Goal: Transaction & Acquisition: Purchase product/service

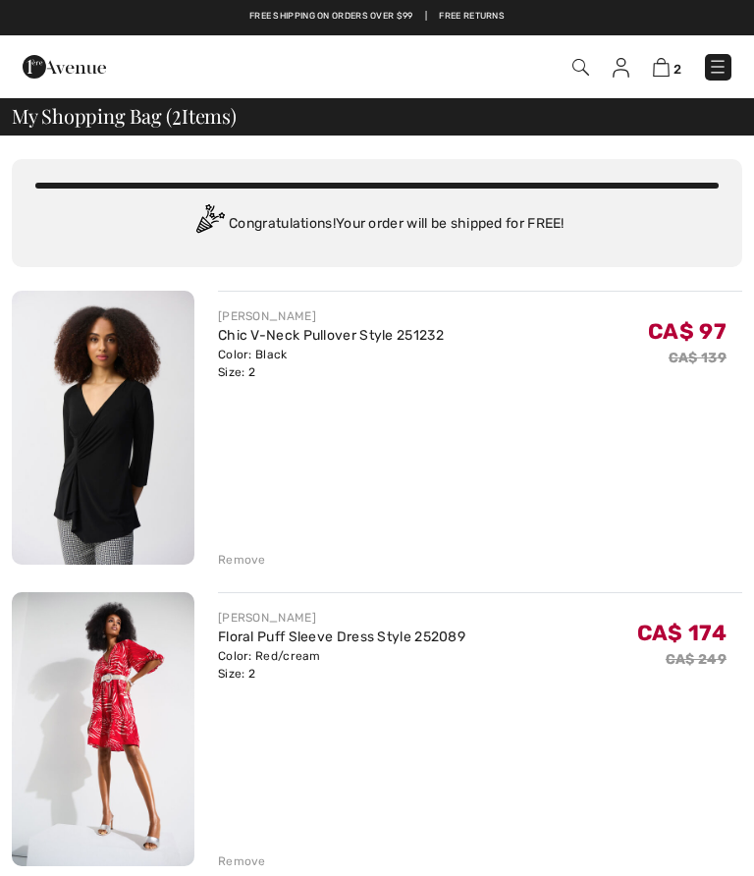
click at [283, 629] on link "Floral Puff Sleeve Dress Style 252089" at bounding box center [341, 637] width 247 height 17
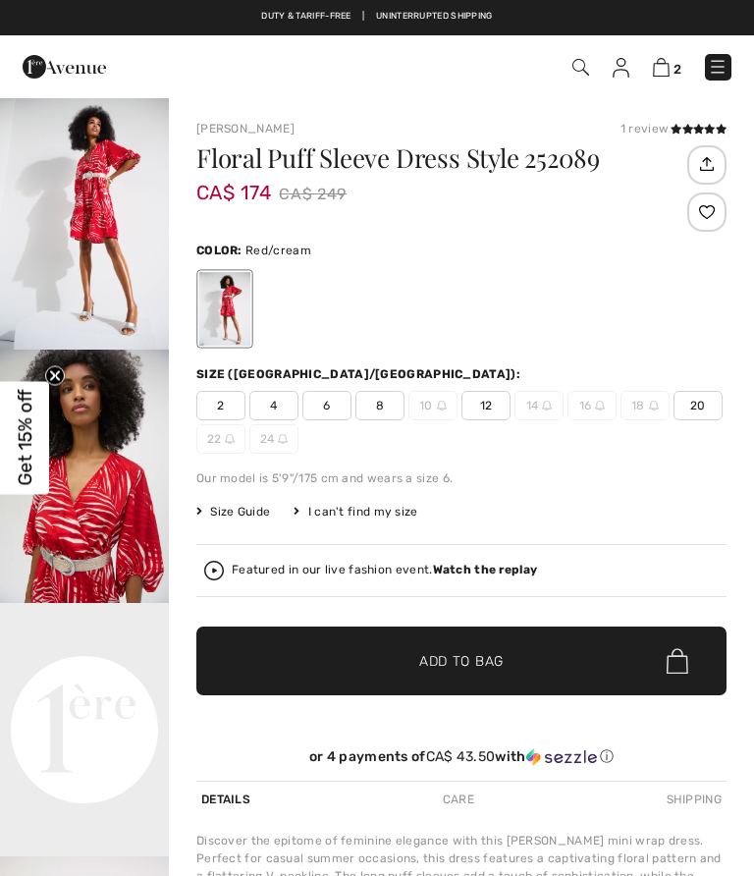
checkbox input "true"
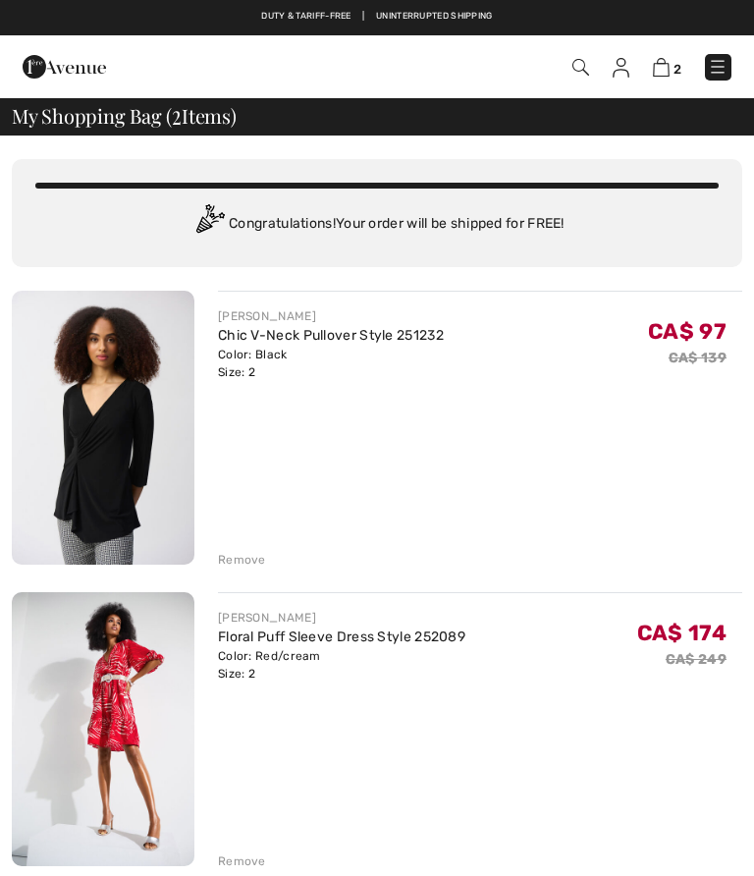
click at [250, 851] on div "Remove" at bounding box center [480, 860] width 524 height 22
click at [233, 852] on div "Remove" at bounding box center [242, 861] width 48 height 18
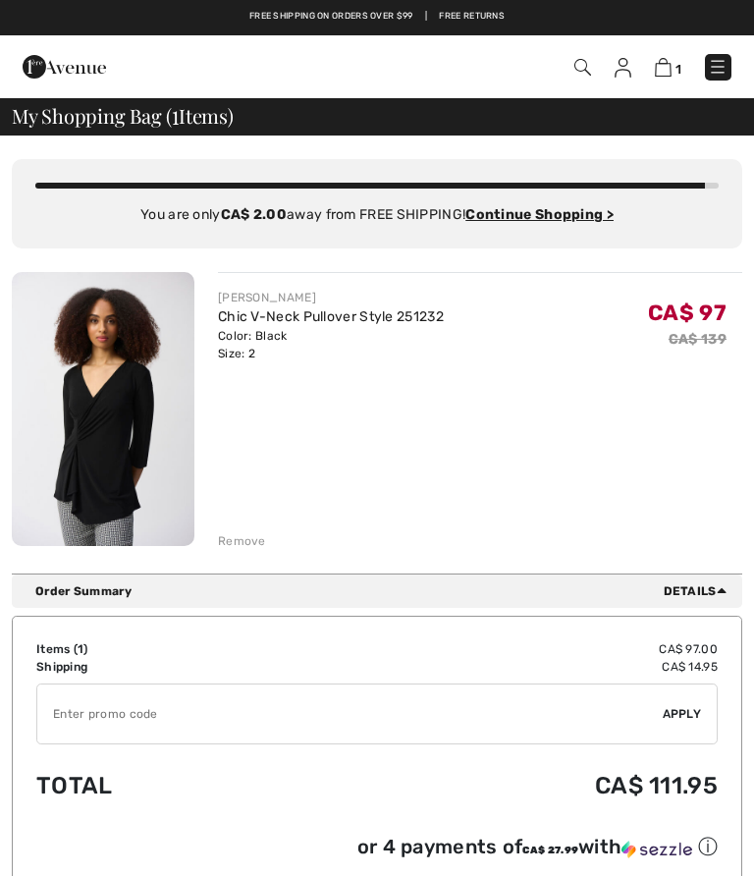
click at [258, 311] on link "Chic V-Neck Pullover Style 251232" at bounding box center [331, 316] width 226 height 17
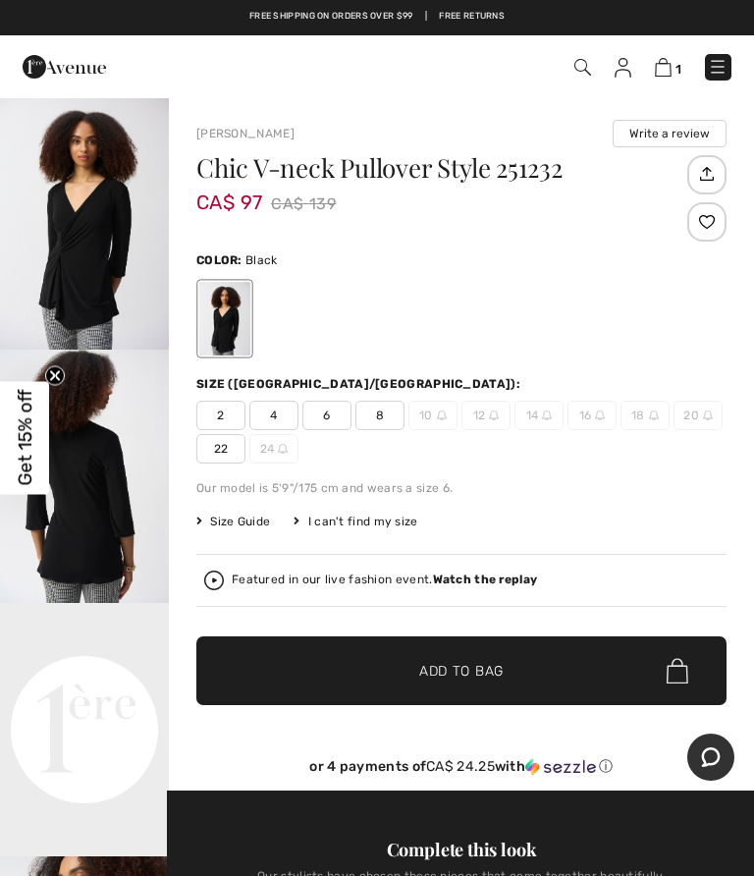
click at [101, 484] on img "2 / 5" at bounding box center [84, 476] width 169 height 253
